Goal: Browse casually: Explore the website without a specific task or goal

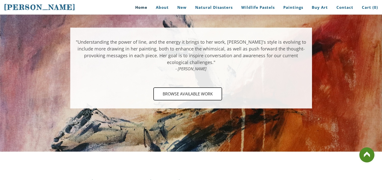
scroll to position [398, 0]
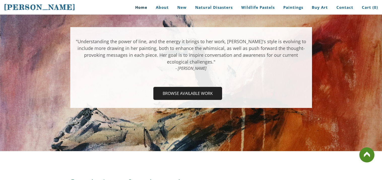
click at [189, 95] on span "Browse Available Work" at bounding box center [188, 94] width 68 height 12
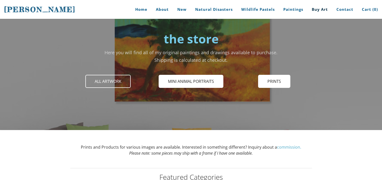
click at [111, 76] on span "All Artwork" at bounding box center [108, 81] width 44 height 12
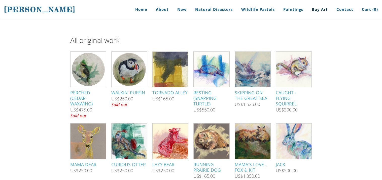
click at [257, 77] on img at bounding box center [252, 69] width 45 height 35
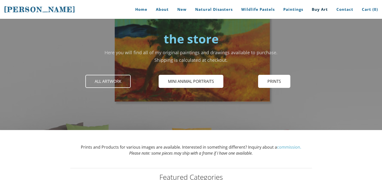
click at [123, 87] on span "All Artwork" at bounding box center [108, 81] width 44 height 12
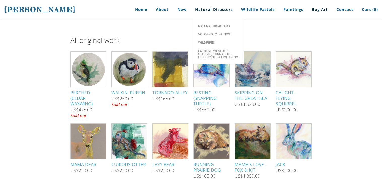
click at [205, 4] on link "Natural Disasters" at bounding box center [213, 9] width 45 height 19
click at [228, 31] on link "Volcano paintings" at bounding box center [218, 34] width 50 height 8
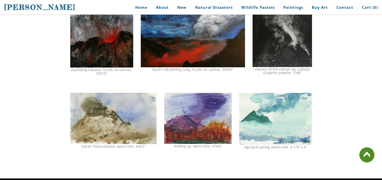
scroll to position [505, 0]
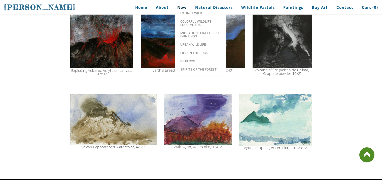
click at [183, 3] on link "New" at bounding box center [181, 7] width 17 height 11
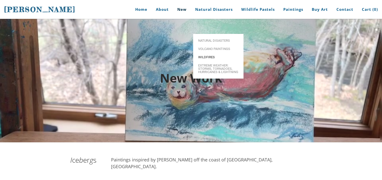
click at [209, 56] on span "Wildfires" at bounding box center [218, 57] width 40 height 3
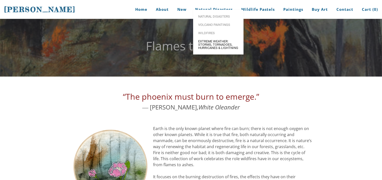
click at [212, 49] on span "Extreme Weather: Storms, Tornadoes, Hurricanes & Lightning" at bounding box center [218, 45] width 40 height 10
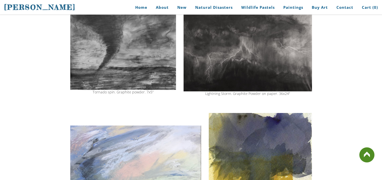
scroll to position [219, 0]
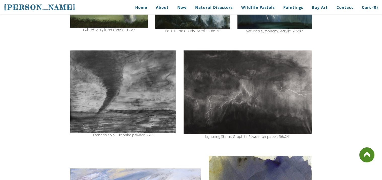
click at [175, 86] on img at bounding box center [123, 92] width 106 height 82
